Goal: Transaction & Acquisition: Obtain resource

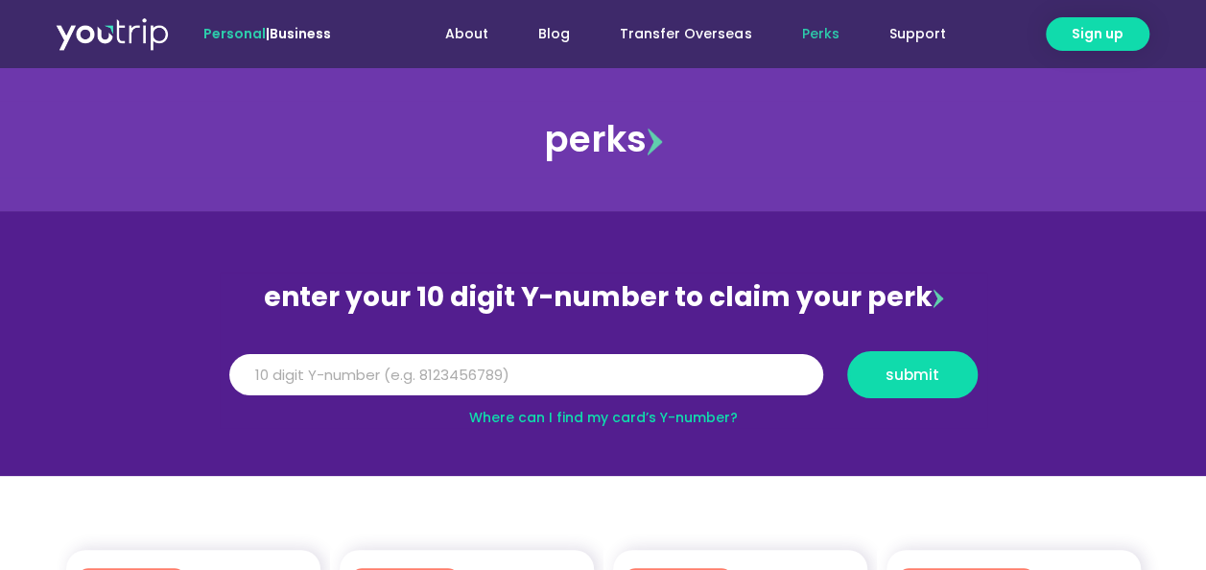
click at [511, 370] on input "Y Number" at bounding box center [526, 375] width 594 height 42
click at [893, 367] on span "submit" at bounding box center [913, 374] width 54 height 14
click at [468, 365] on input "5162400004064783" at bounding box center [526, 375] width 594 height 42
type input "5"
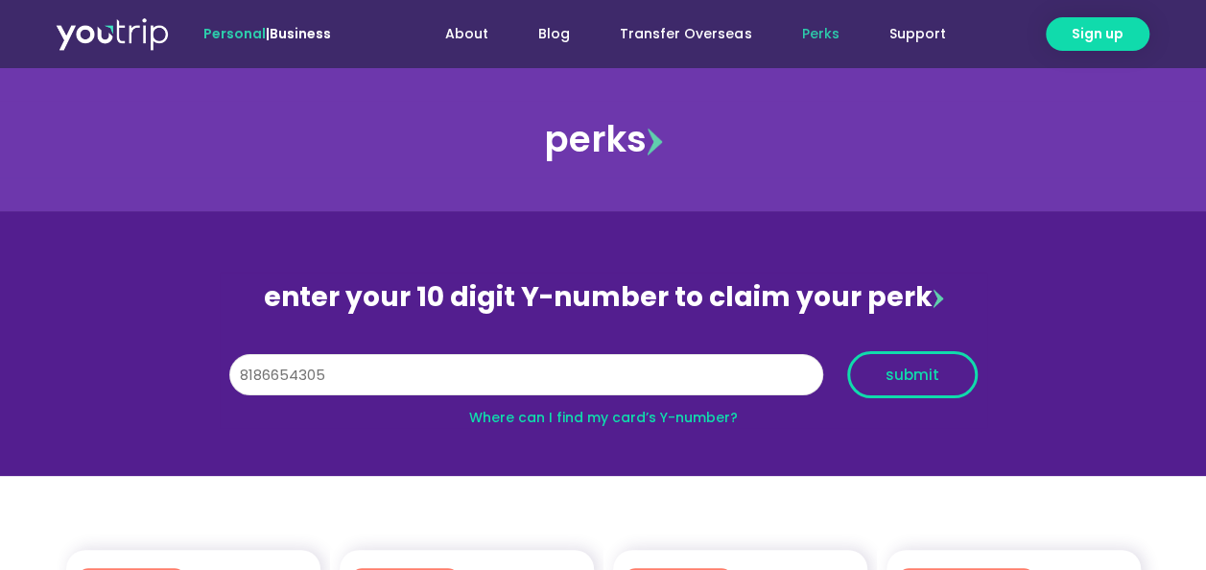
type input "8186654305"
click at [873, 371] on span "submit" at bounding box center [912, 374] width 98 height 14
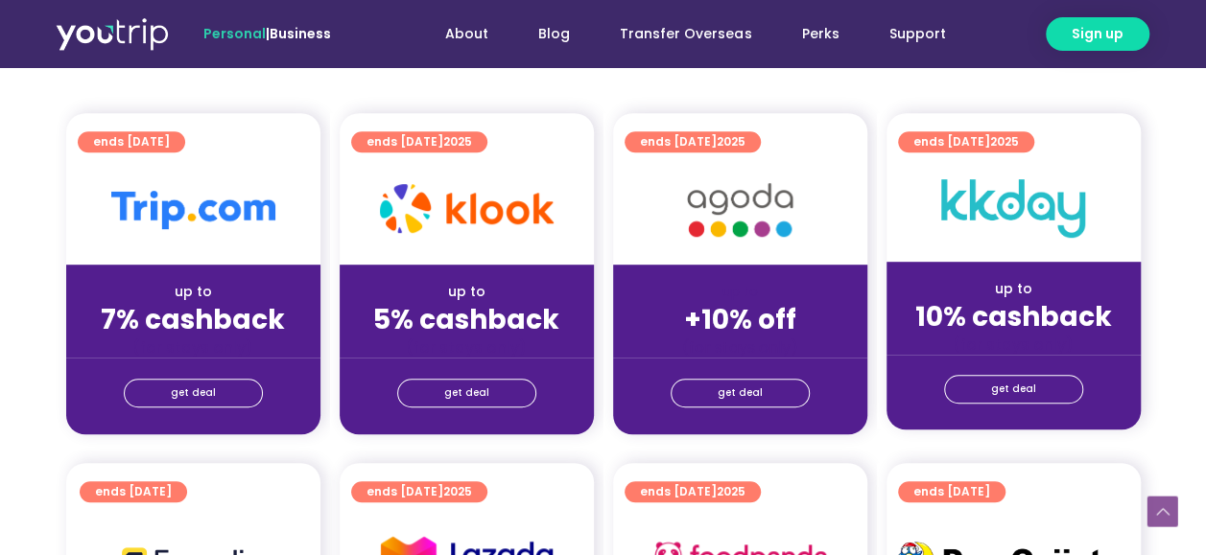
scroll to position [462, 0]
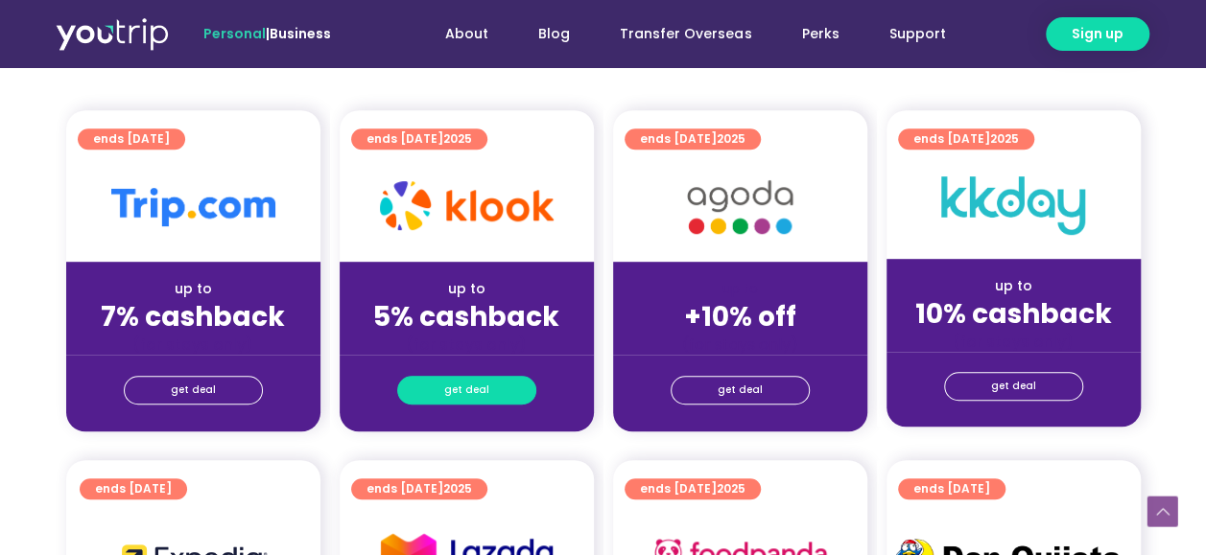
click at [517, 393] on link "get deal" at bounding box center [466, 390] width 139 height 29
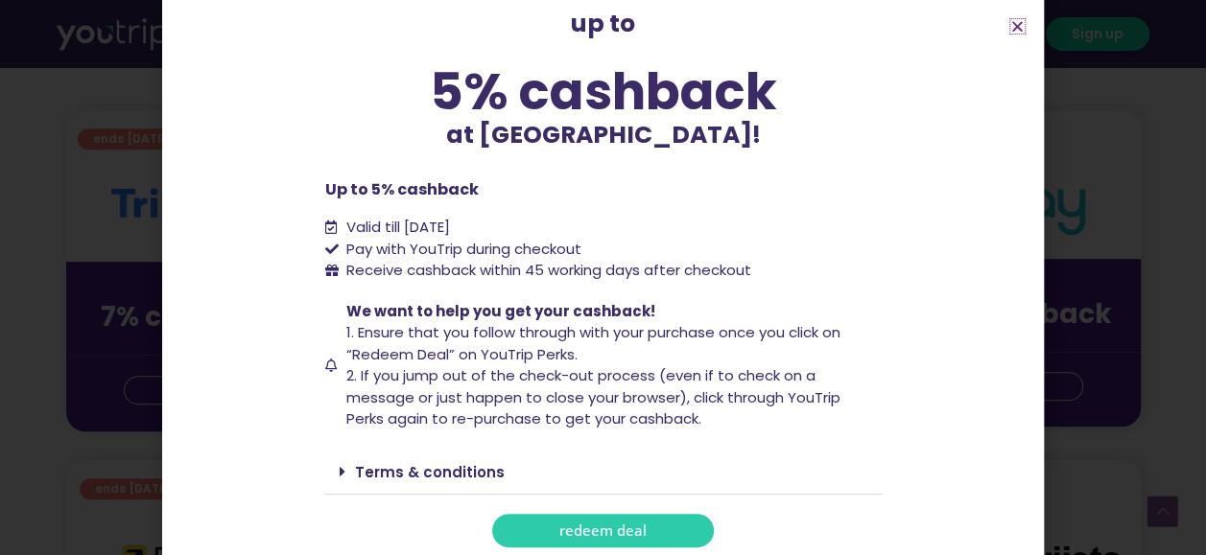
scroll to position [130, 0]
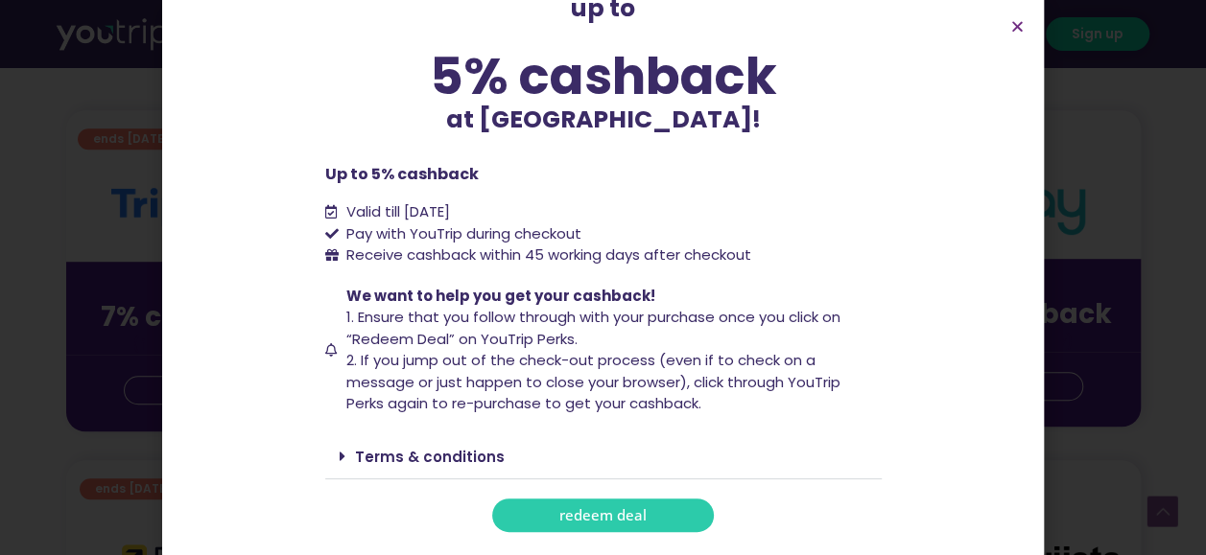
click at [642, 507] on link "redeem deal" at bounding box center [603, 516] width 222 height 34
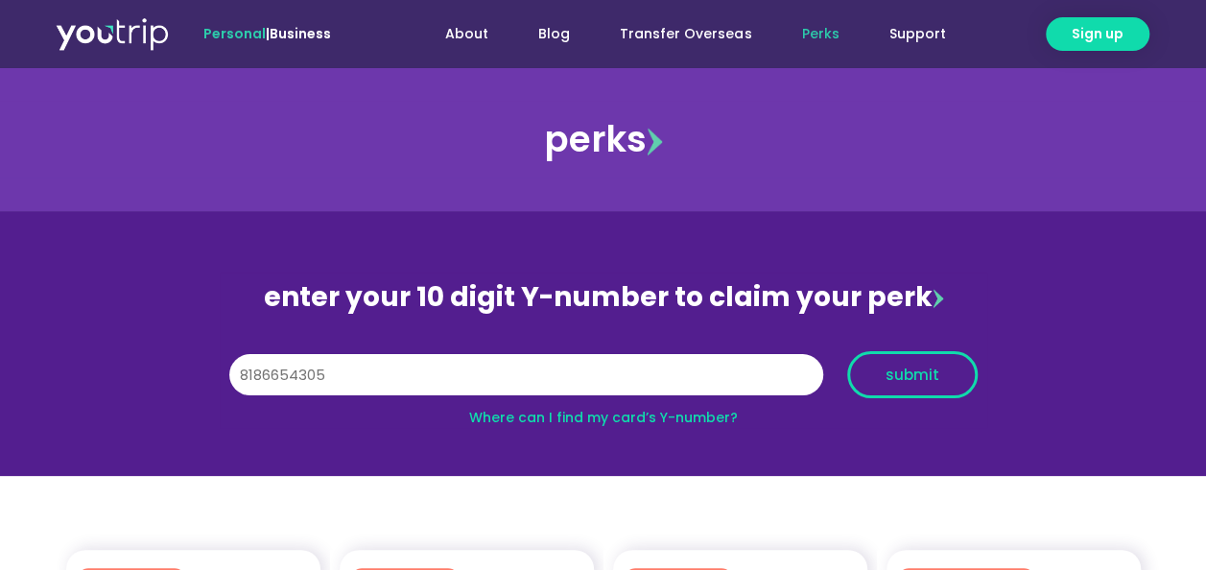
type input "8186654305"
click at [878, 376] on span "submit" at bounding box center [912, 374] width 98 height 14
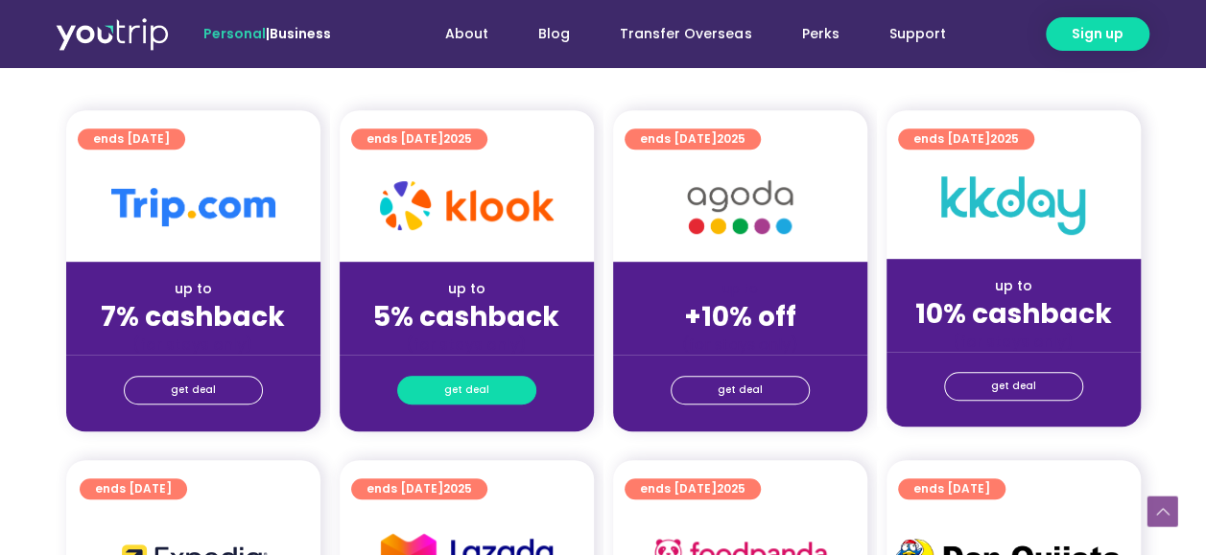
click at [480, 398] on span "get deal" at bounding box center [466, 390] width 45 height 27
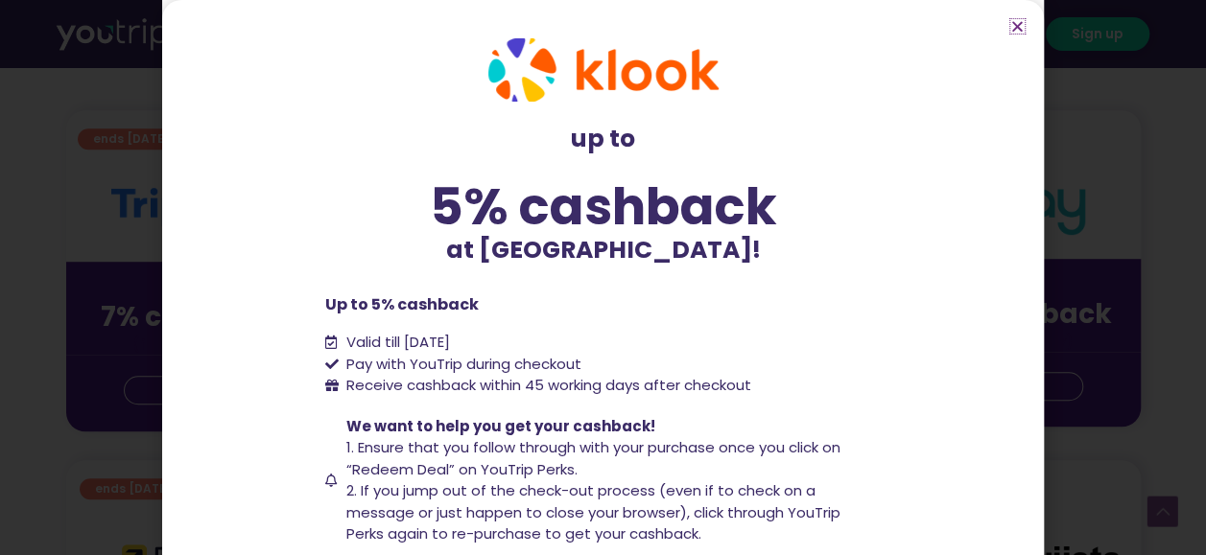
scroll to position [130, 0]
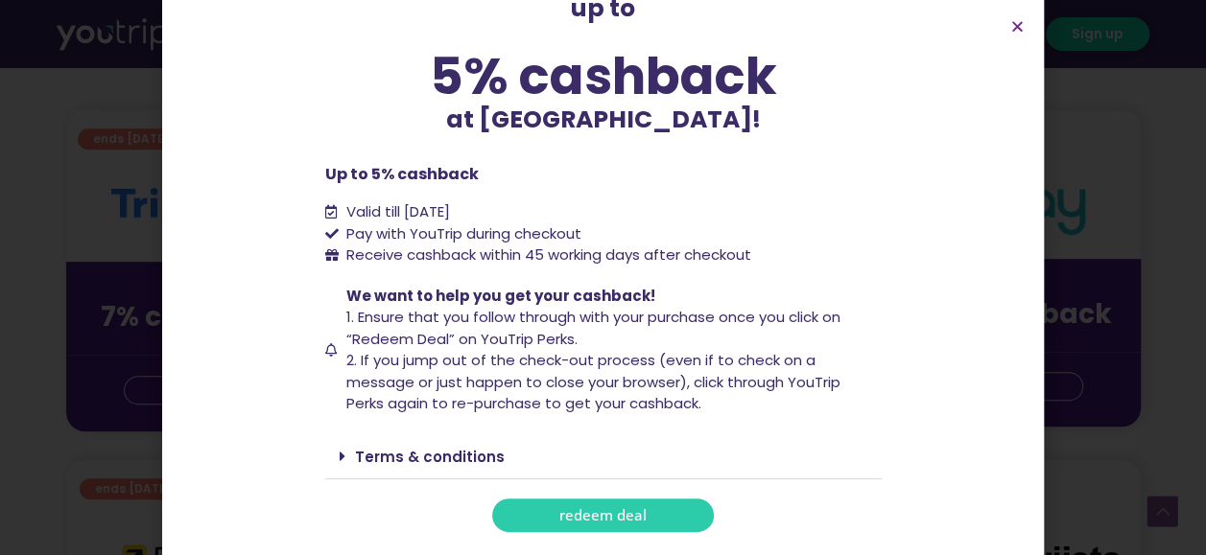
click at [508, 514] on link "redeem deal" at bounding box center [603, 516] width 222 height 34
